Goal: Navigation & Orientation: Find specific page/section

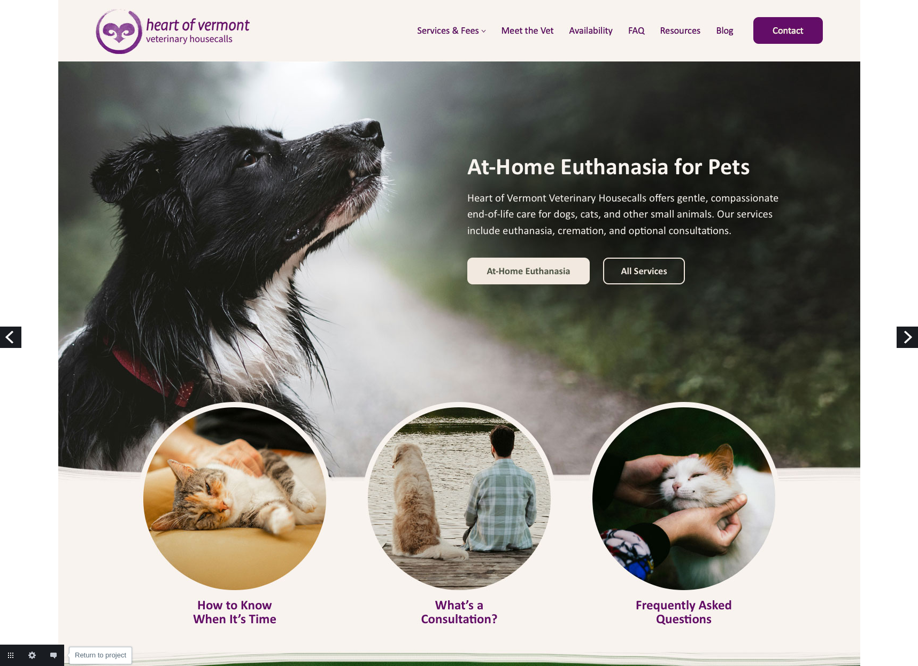
click at [10, 655] on link "Return to project" at bounding box center [10, 655] width 21 height 21
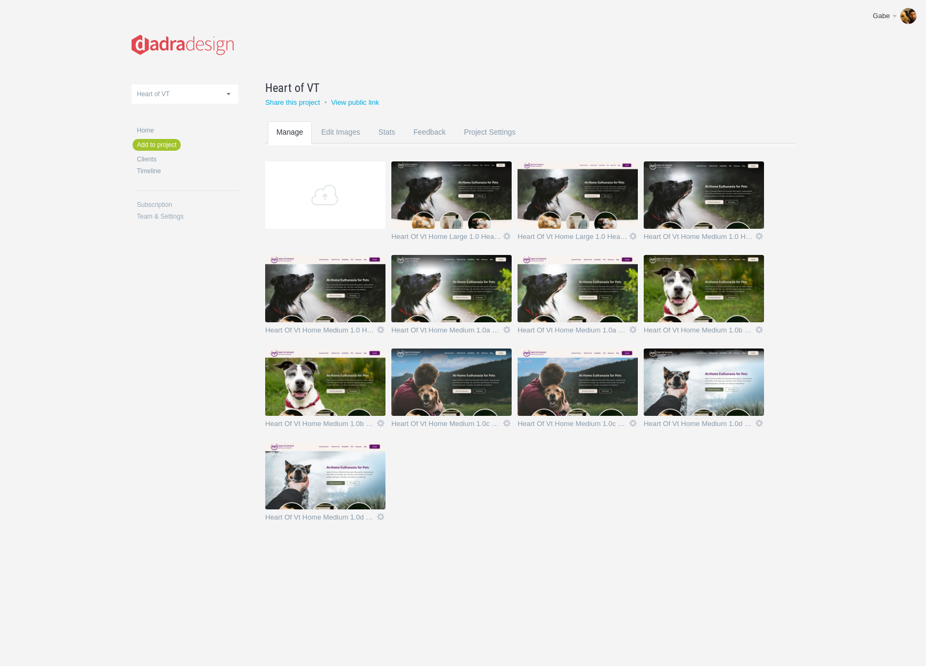
click at [567, 258] on img at bounding box center [577, 288] width 120 height 67
